Goal: Transaction & Acquisition: Download file/media

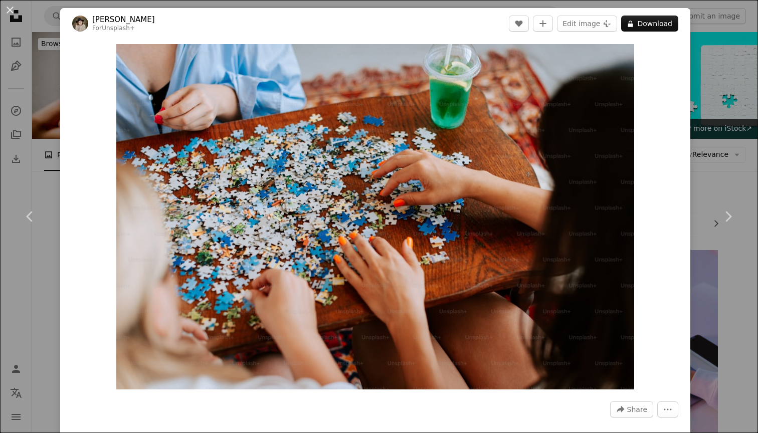
scroll to position [2283, 0]
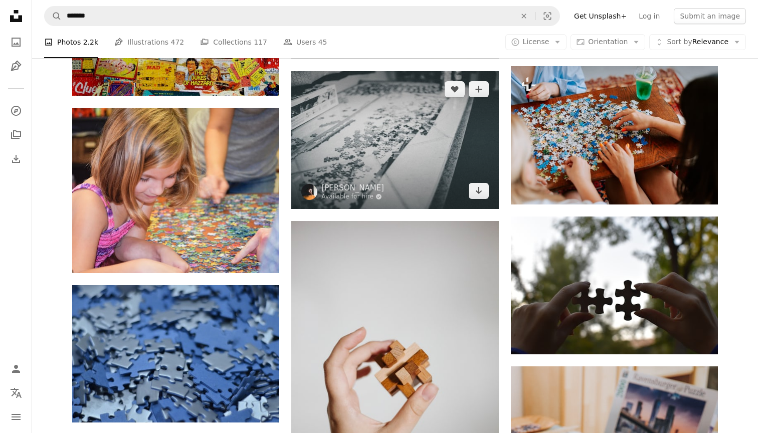
scroll to position [2265, 0]
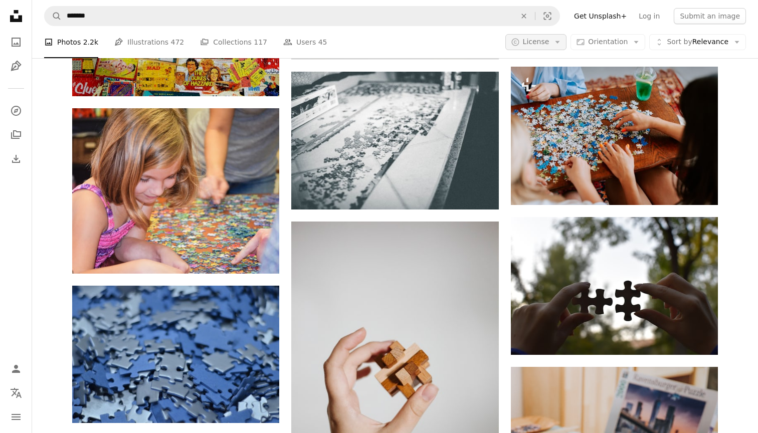
click at [558, 41] on icon "Arrow down" at bounding box center [557, 42] width 9 height 9
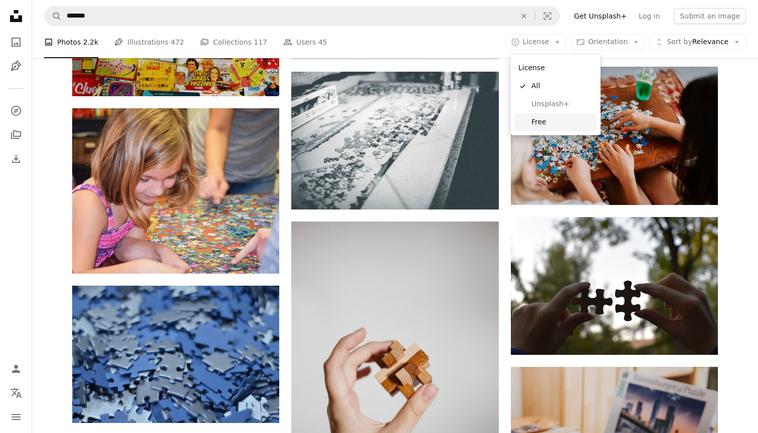
click at [546, 124] on span "Free" at bounding box center [561, 122] width 61 height 10
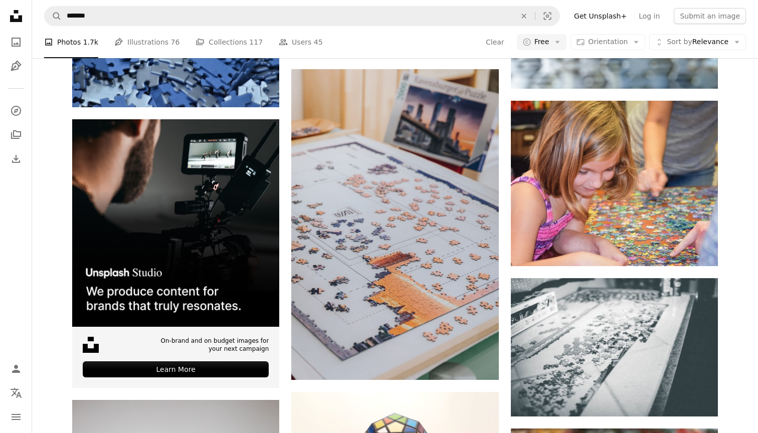
scroll to position [1833, 0]
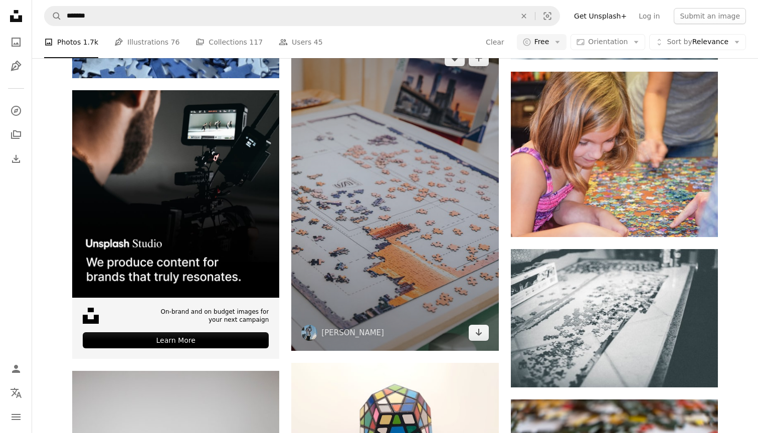
click at [403, 212] on img at bounding box center [394, 195] width 207 height 311
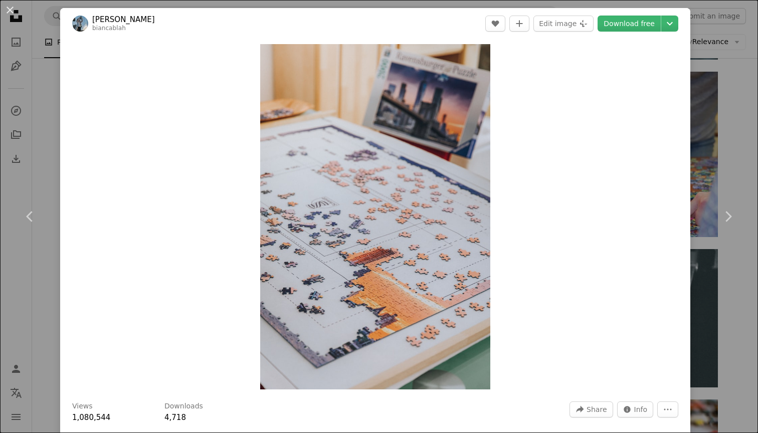
click at [725, 157] on div "An X shape Chevron left Chevron right [PERSON_NAME] biancablah A heart A plus s…" at bounding box center [379, 216] width 758 height 433
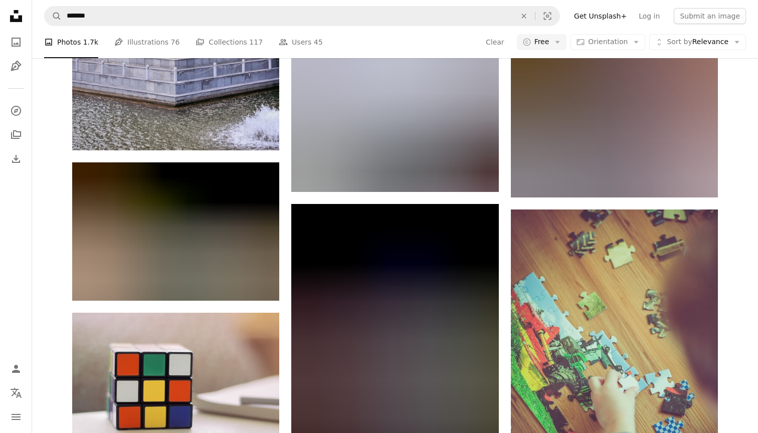
scroll to position [7501, 0]
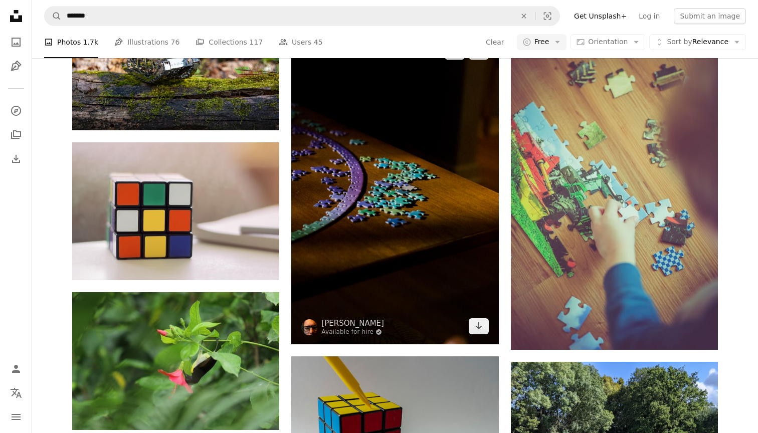
click at [409, 187] on img at bounding box center [394, 189] width 207 height 311
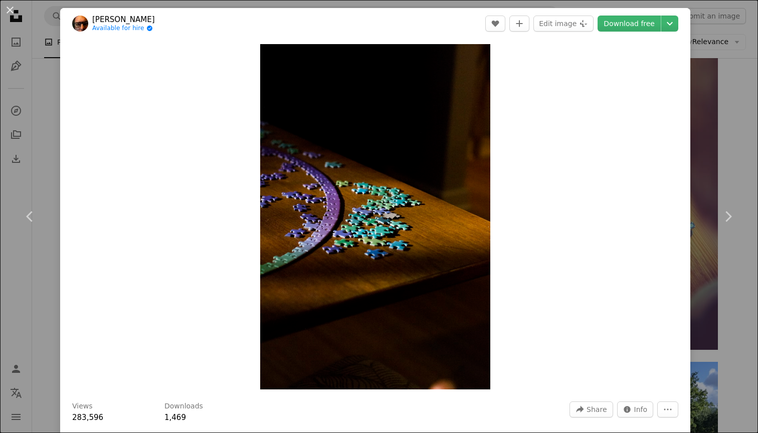
click at [718, 159] on div "An X shape Chevron left Chevron right [PERSON_NAME] Available for hire A checkm…" at bounding box center [379, 216] width 758 height 433
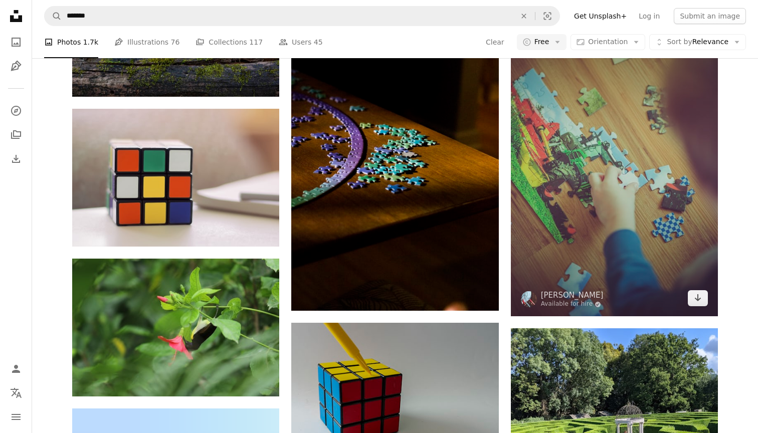
scroll to position [7566, 0]
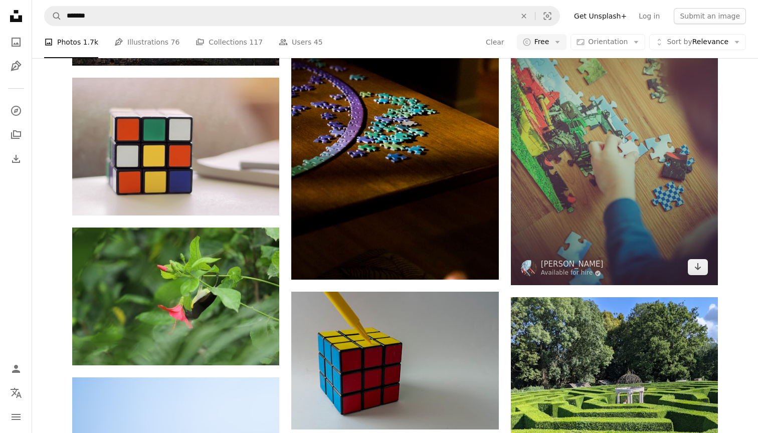
click at [606, 168] on img at bounding box center [614, 129] width 207 height 311
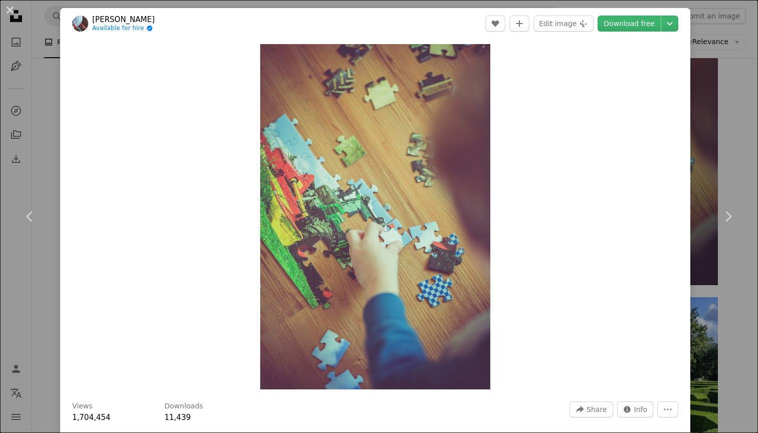
click at [712, 159] on div "An X shape Chevron left Chevron right [PERSON_NAME] Available for hire A checkm…" at bounding box center [379, 216] width 758 height 433
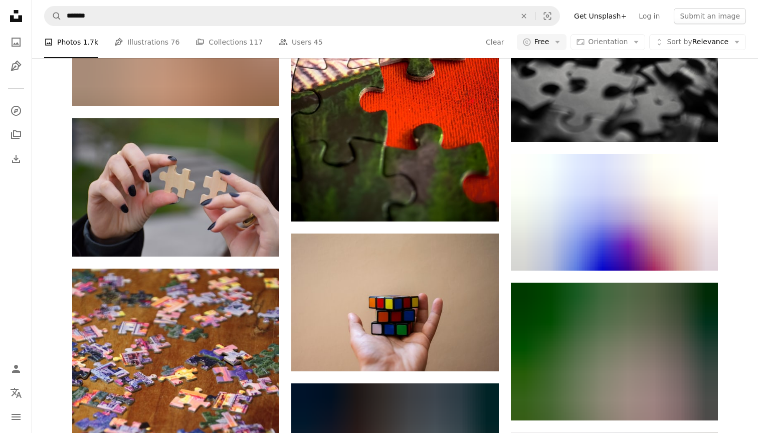
scroll to position [5636, 0]
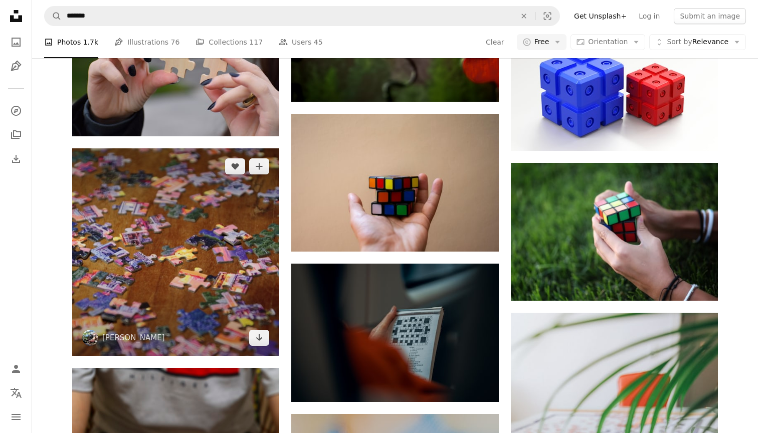
click at [212, 225] on img at bounding box center [175, 251] width 207 height 207
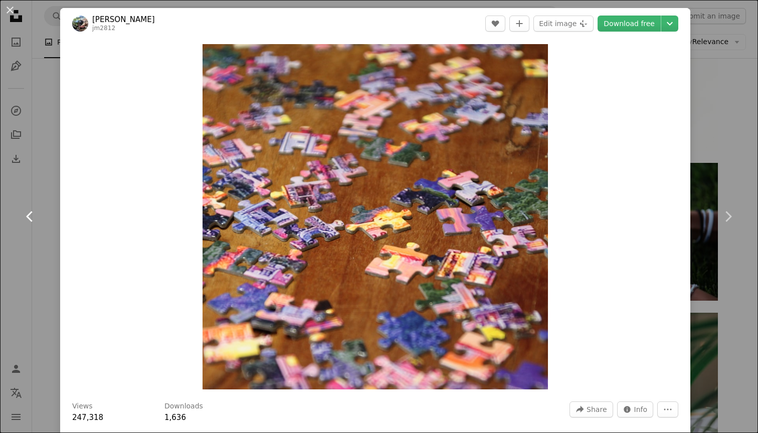
click at [23, 244] on link "Chevron left" at bounding box center [30, 216] width 60 height 96
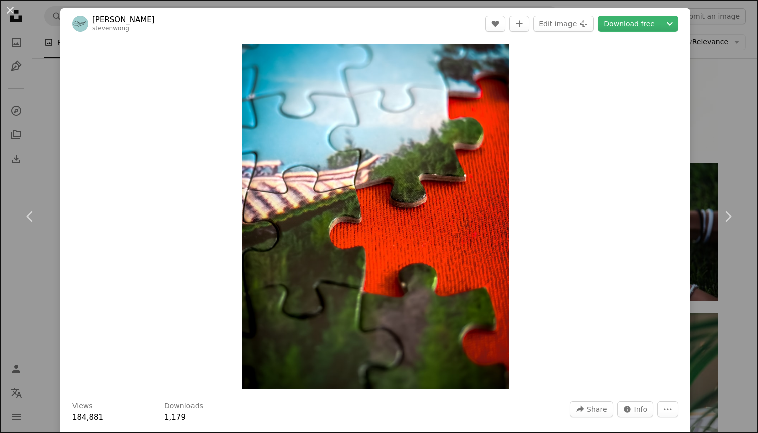
click at [727, 138] on div "An X shape Chevron left Chevron right [PERSON_NAME] stevenwong A heart A plus s…" at bounding box center [379, 216] width 758 height 433
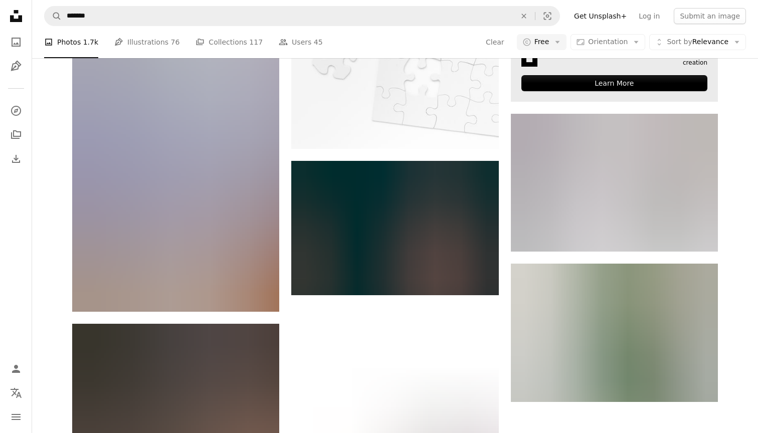
scroll to position [3789, 0]
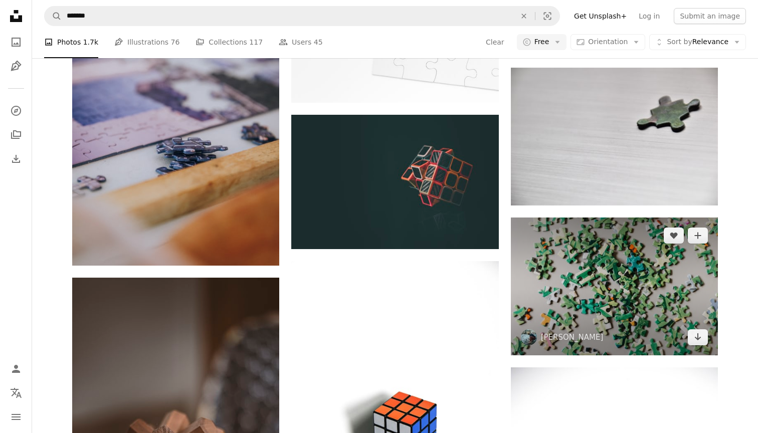
click at [595, 290] on img at bounding box center [614, 287] width 207 height 138
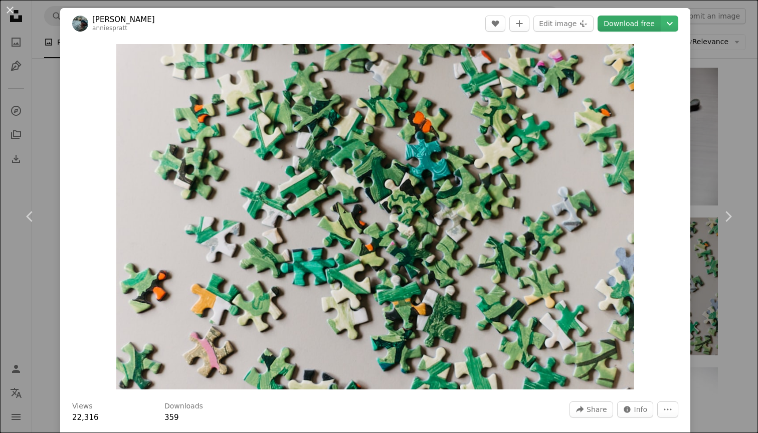
click at [650, 26] on link "Download free" at bounding box center [628, 24] width 63 height 16
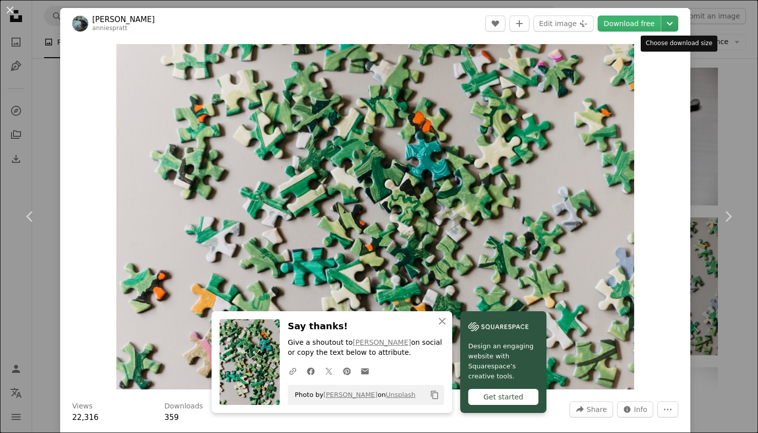
click at [677, 23] on icon "Chevron down" at bounding box center [670, 24] width 16 height 12
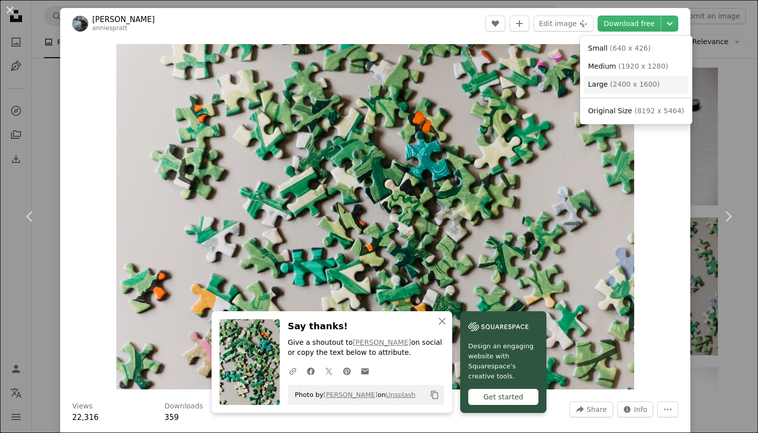
click at [657, 82] on link "Large ( 2400 x 1600 )" at bounding box center [636, 85] width 104 height 18
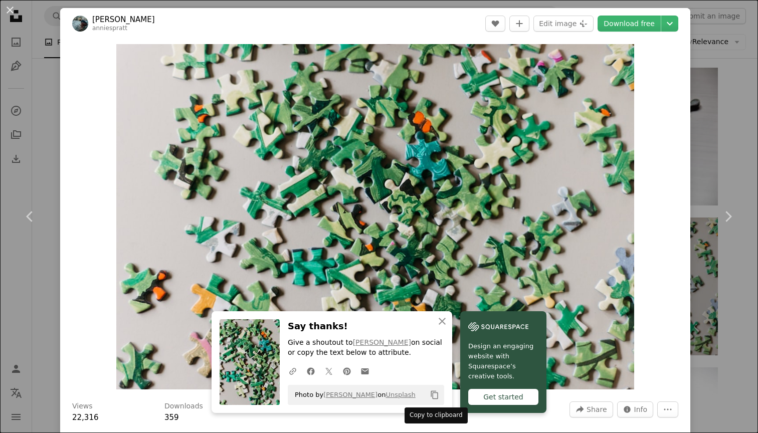
click at [437, 395] on icon "Copy content" at bounding box center [434, 394] width 9 height 9
